Goal: Information Seeking & Learning: Learn about a topic

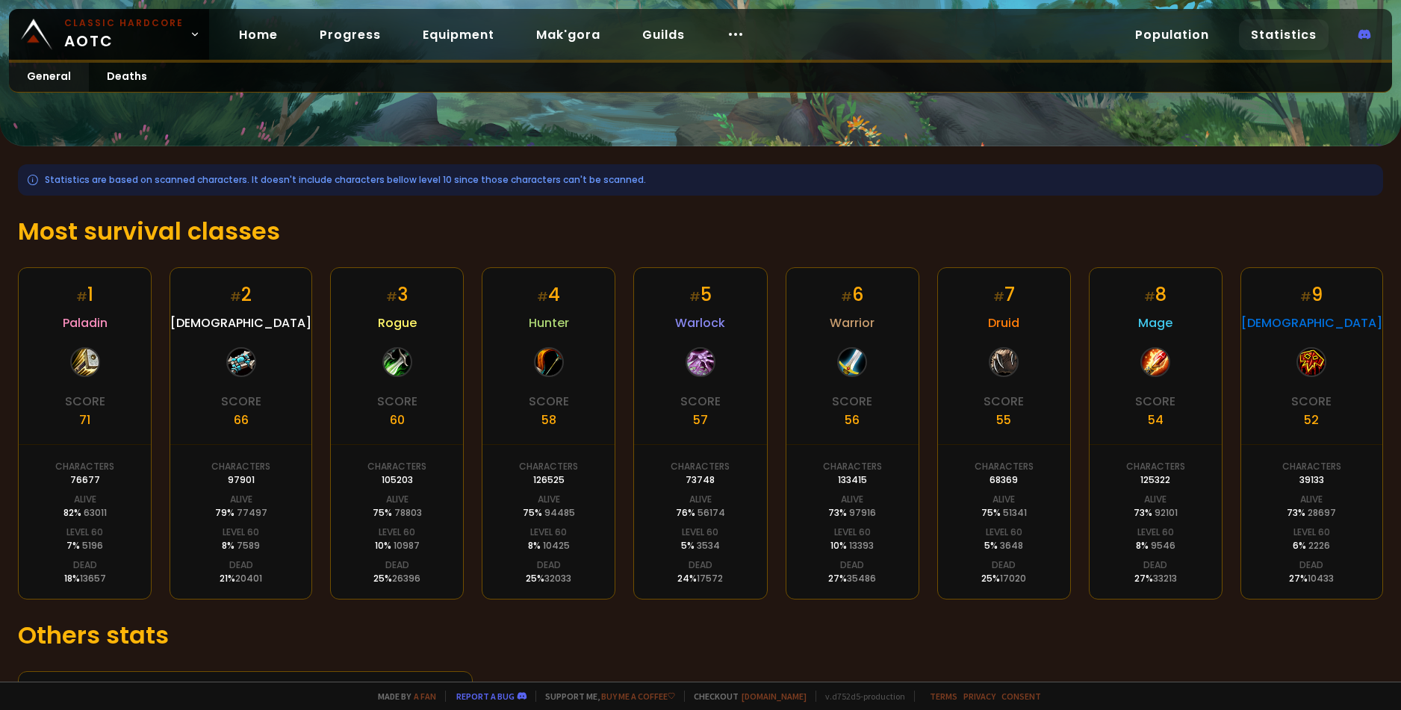
scroll to position [197, 0]
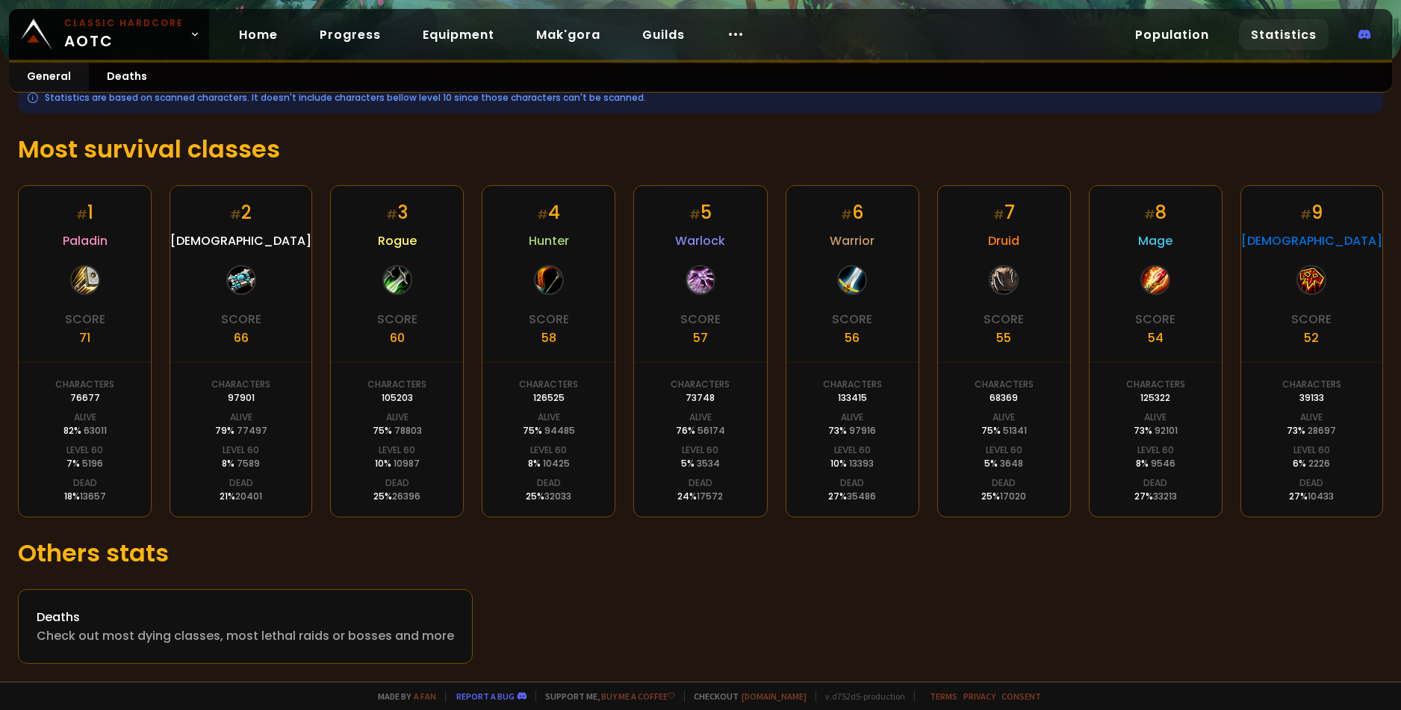
click at [174, 550] on h1 "Others stats" at bounding box center [700, 554] width 1365 height 36
click at [87, 639] on div "Check out most dying classes, most lethal raids or bosses and more" at bounding box center [246, 636] width 418 height 19
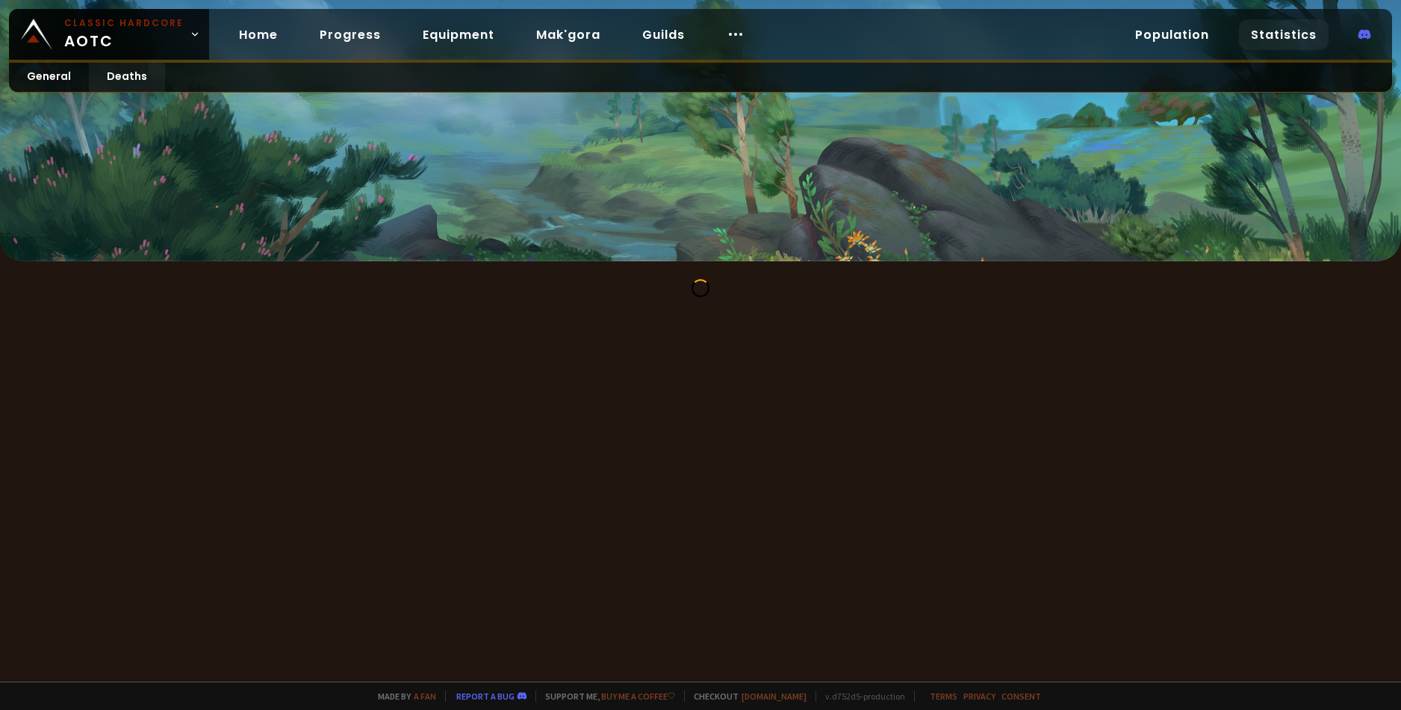
click at [421, 270] on div at bounding box center [700, 288] width 1401 height 54
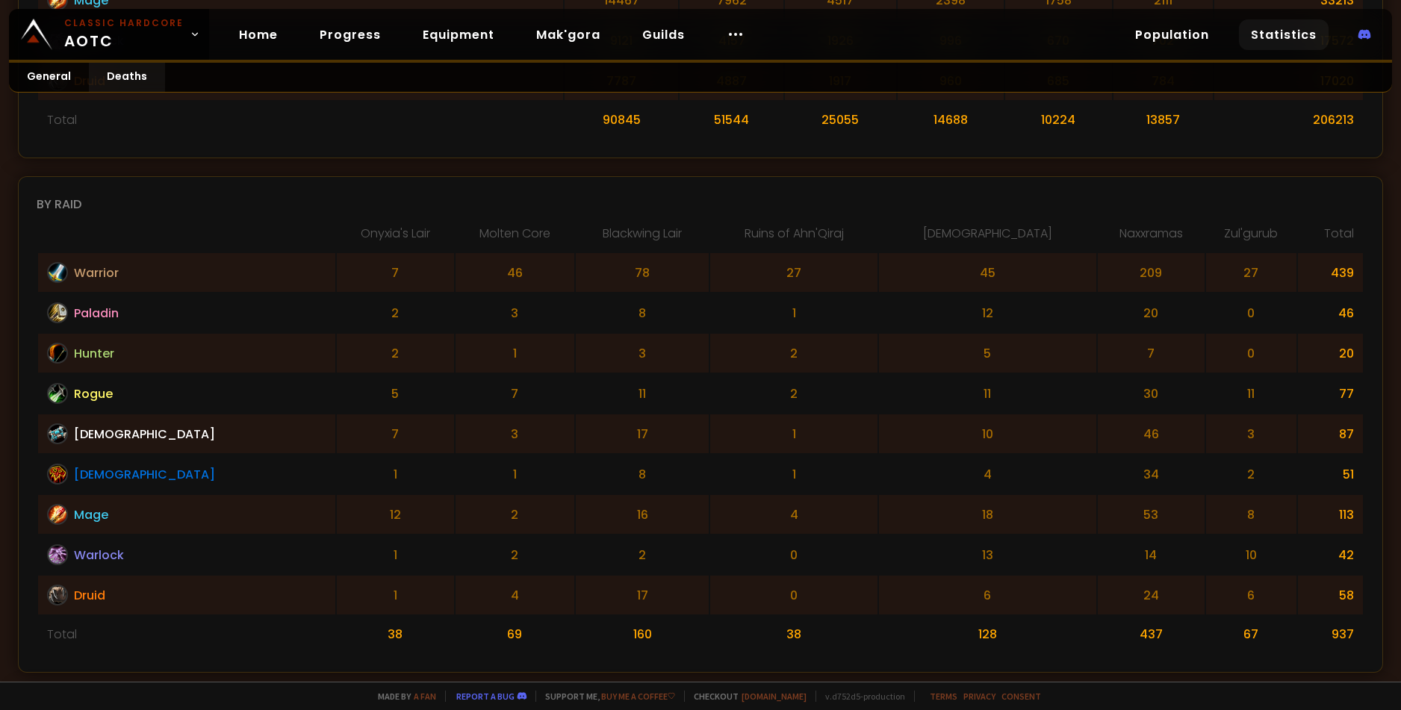
scroll to position [896, 0]
